Goal: Check status

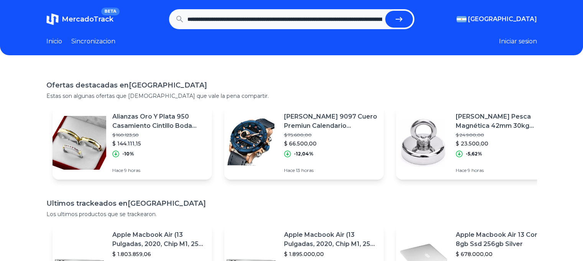
scroll to position [0, 2155]
click at [385, 11] on button "submit" at bounding box center [399, 19] width 28 height 17
type input "**********"
